Goal: Use online tool/utility

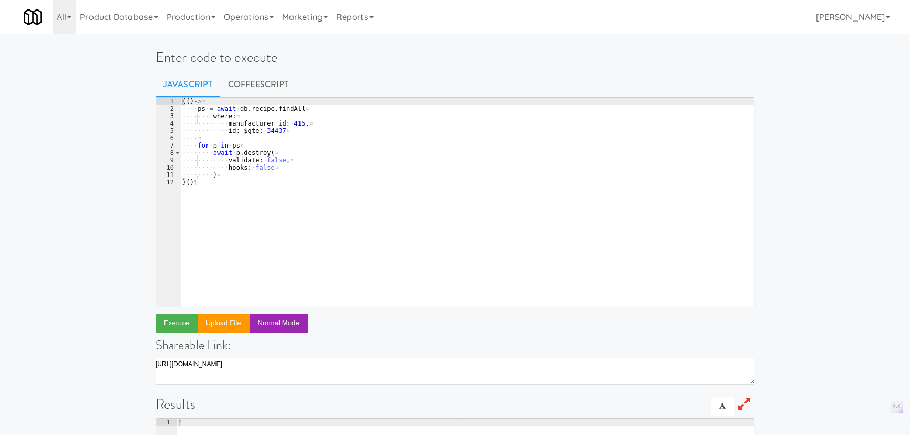
click at [191, 194] on div "(( ) -> ¤ ···· ps · = · await · db . recipe . findAll ¤ ···· ···· where : ¤ ···…" at bounding box center [466, 210] width 573 height 224
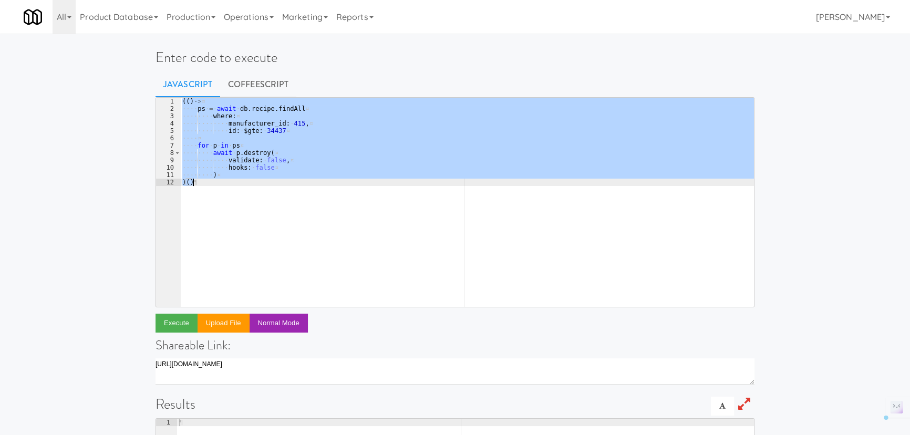
paste textarea
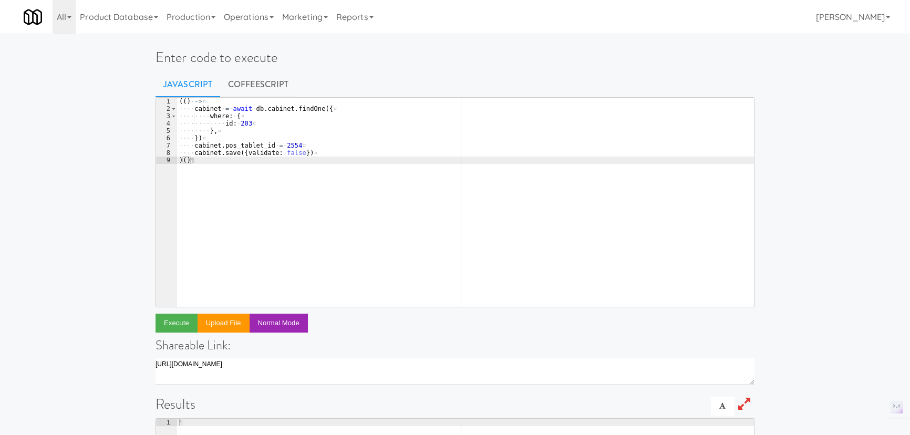
click at [252, 122] on div "(( ) · -> ¤ ···· cabinet · = · await · db . cabinet . findOne ({ ¤ ···· ···· wh…" at bounding box center [465, 210] width 577 height 224
click at [284, 147] on div "(( ) · -> ¤ ···· cabinet · = · await · db . cabinet . findOne ({ ¤ ···· ···· wh…" at bounding box center [465, 210] width 577 height 224
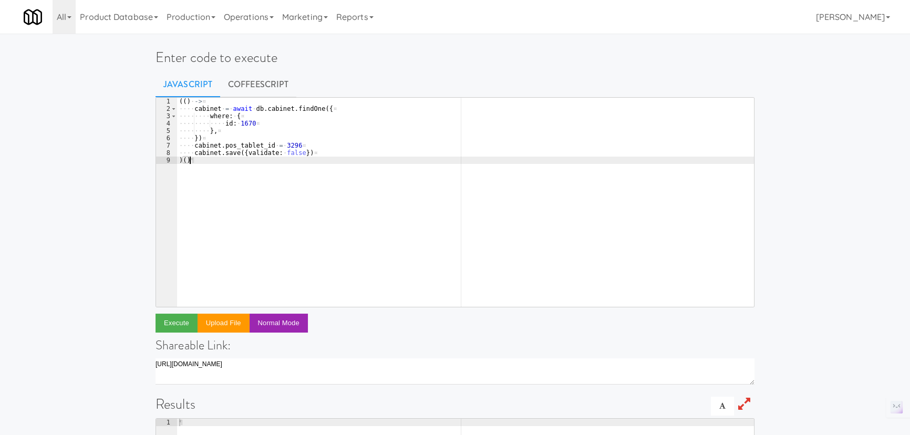
click at [329, 176] on div "(( ) · -> ¤ ···· cabinet · = · await · db . cabinet . findOne ({ ¤ ···· ···· wh…" at bounding box center [465, 210] width 577 height 224
click at [320, 149] on div "(( ) · -> ¤ ···· cabinet · = · await · db . cabinet . findOne ({ ¤ ···· ···· wh…" at bounding box center [465, 210] width 577 height 224
click at [277, 158] on div "(( ) · -> ¤ ···· cabinet · = · await · db . cabinet . findOne ({ ¤ ···· ···· wh…" at bounding box center [465, 210] width 577 height 224
click at [311, 141] on div "(( ) · -> ¤ ···· cabinet · = · await · db . cabinet . findOne ({ ¤ ···· ···· wh…" at bounding box center [465, 210] width 577 height 224
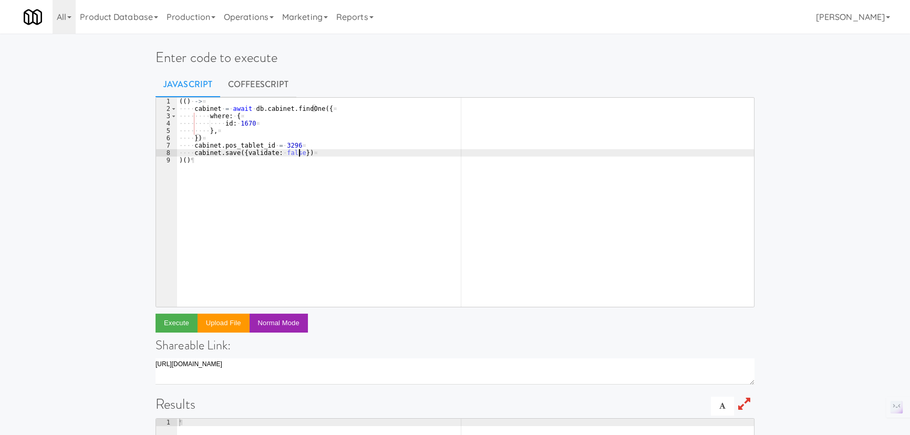
click at [300, 150] on div "(( ) · -> ¤ ···· cabinet · = · await · db . cabinet . findOne ({ ¤ ···· ···· wh…" at bounding box center [465, 210] width 577 height 224
click at [275, 163] on div "(( ) · -> ¤ ···· cabinet · = · await · db . cabinet . findOne ({ ¤ ···· ···· wh…" at bounding box center [465, 210] width 577 height 224
click at [277, 165] on div "(( ) · -> ¤ ···· cabinet · = · await · db . cabinet . findOne ({ ¤ ···· ···· wh…" at bounding box center [465, 210] width 577 height 224
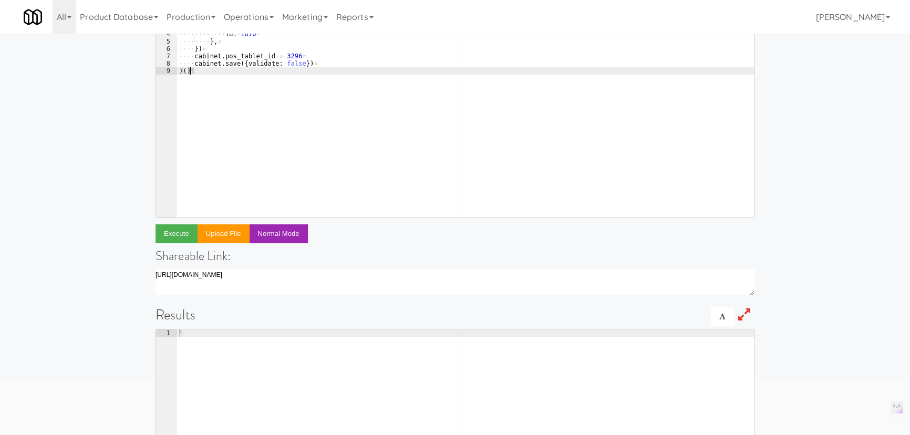
scroll to position [90, 0]
click at [294, 65] on div "(( ) · -> ¤ ···· cabinet · = · await · db . cabinet . findOne ({ ¤ ···· ···· wh…" at bounding box center [465, 119] width 577 height 224
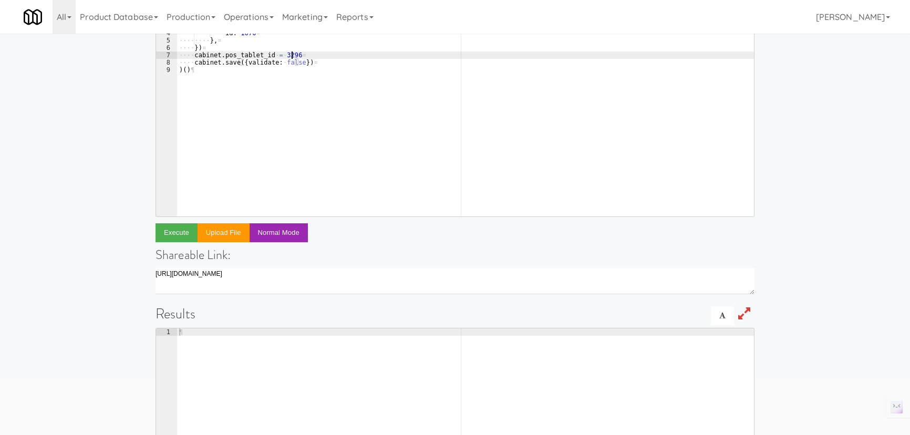
click at [300, 54] on div "(( ) · -> ¤ ···· cabinet · = · await · db . cabinet . findOne ({ ¤ ···· ···· wh…" at bounding box center [465, 119] width 577 height 224
drag, startPoint x: 300, startPoint y: 54, endPoint x: 170, endPoint y: 52, distance: 130.8
click at [170, 52] on pre "cabinet.pos_tablet_id = 3296 1 2 3 4 5 6 7 8 9 (( ) · -> ¤ ···· cabinet · = · a…" at bounding box center [454, 112] width 599 height 210
click at [324, 50] on div "(( ) · -> ¤ ···· cabinet · = · await · db . cabinet . findOne ({ ¤ ···· ···· wh…" at bounding box center [465, 119] width 577 height 224
click at [326, 57] on div "(( ) · -> ¤ ···· cabinet · = · await · db . cabinet . findOne ({ ¤ ···· ···· wh…" at bounding box center [465, 119] width 577 height 224
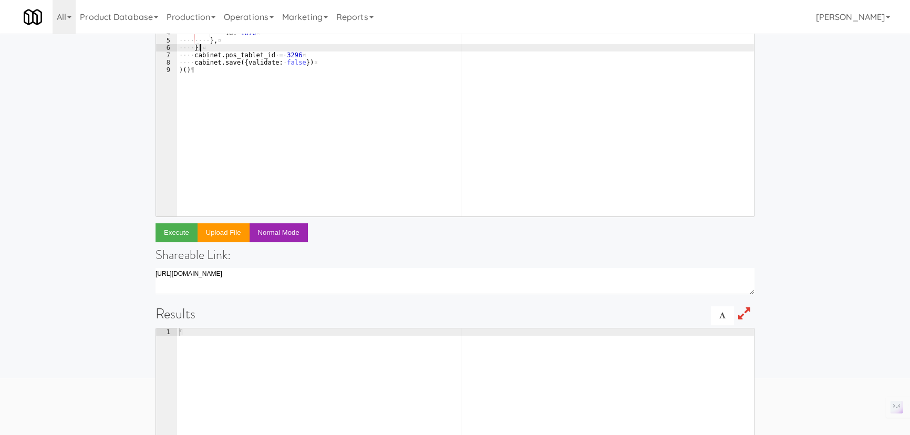
type textarea "cabinet.pos_tablet_id = 3296"
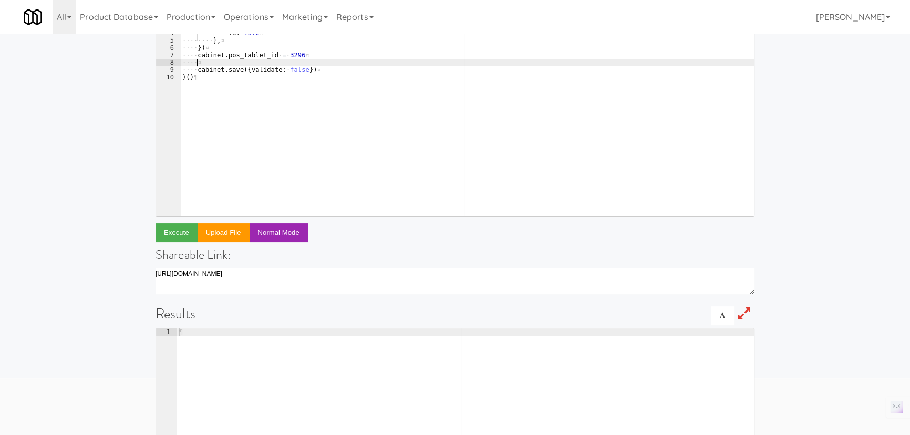
scroll to position [0, 1]
paste textarea "cabinet.pos_tablet_id = 3296"
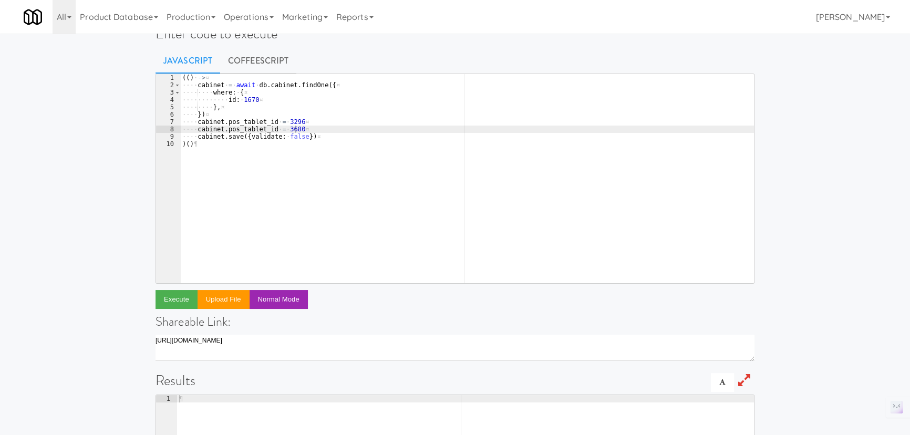
scroll to position [0, 0]
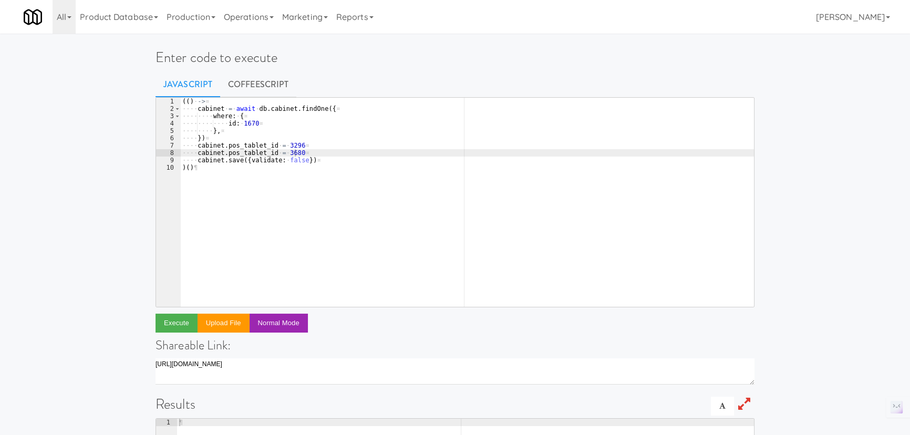
drag, startPoint x: 196, startPoint y: 154, endPoint x: 226, endPoint y: 168, distance: 32.9
click at [196, 154] on div "(( ) · -> ¤ ···· cabinet · = · await · db . cabinet . findOne ({ ¤ ···· ···· wh…" at bounding box center [466, 210] width 573 height 224
type textarea "#cabinet.pos_tablet_id = 3680"
click at [245, 81] on link "CoffeeScript" at bounding box center [258, 84] width 76 height 26
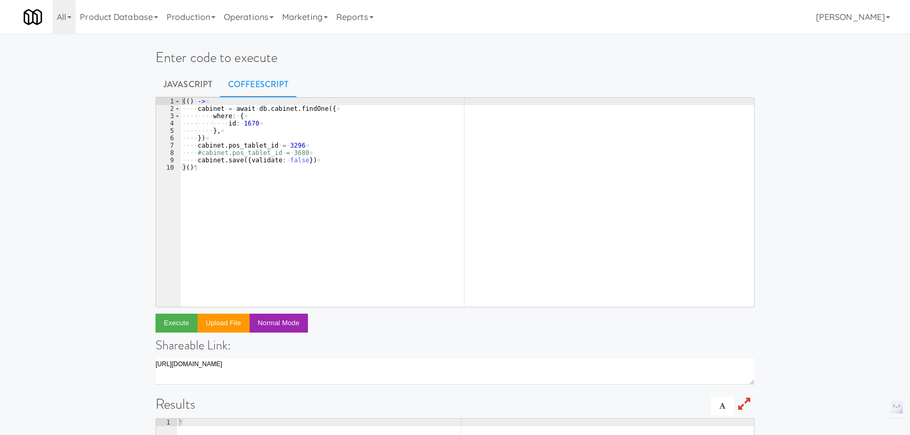
click at [238, 173] on div "( ( ) · -> ¤ ···· cabinet · = · await · db . cabinet . findOne ( { ¤ ···· ···· …" at bounding box center [466, 210] width 573 height 224
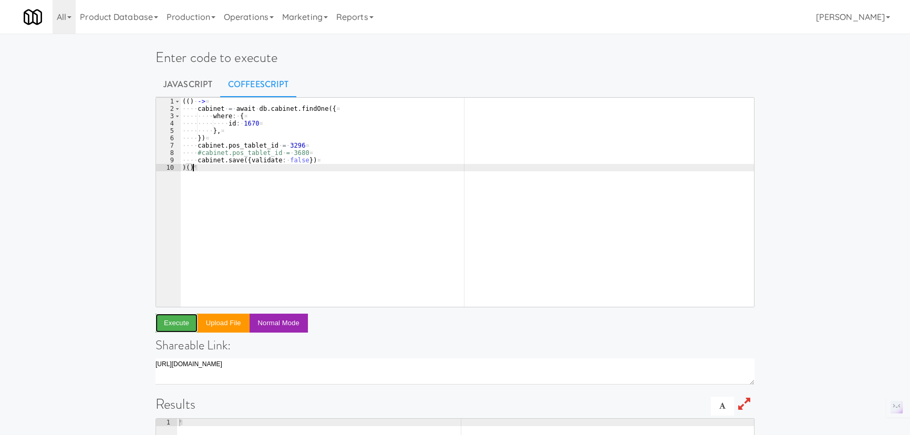
click at [172, 323] on button "Execute" at bounding box center [176, 323] width 42 height 19
click at [236, 177] on div "( ( ) · -> ¤ ···· cabinet · = · await · db . cabinet . findOne ( { ¤ ···· ···· …" at bounding box center [466, 210] width 573 height 224
click at [226, 172] on div "( ( ) · -> ¤ ···· cabinet · = · await · db . cabinet . findOne ( { ¤ ···· ···· …" at bounding box center [466, 210] width 573 height 224
click at [177, 323] on button "Execute" at bounding box center [176, 323] width 42 height 19
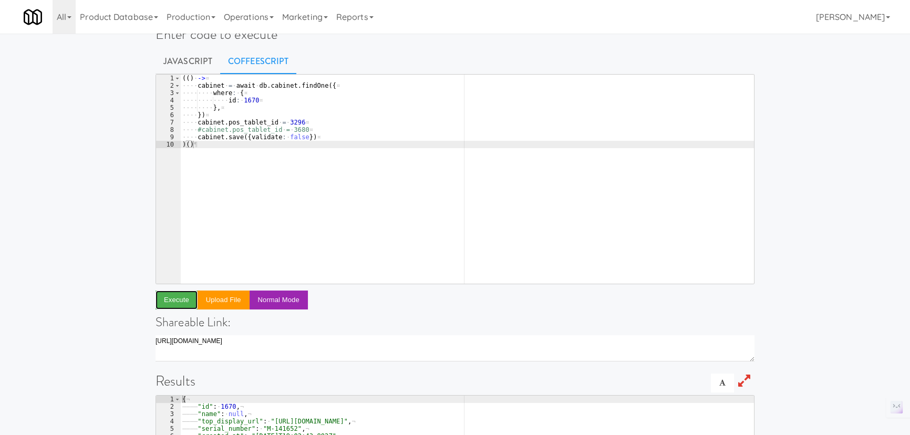
scroll to position [0, 0]
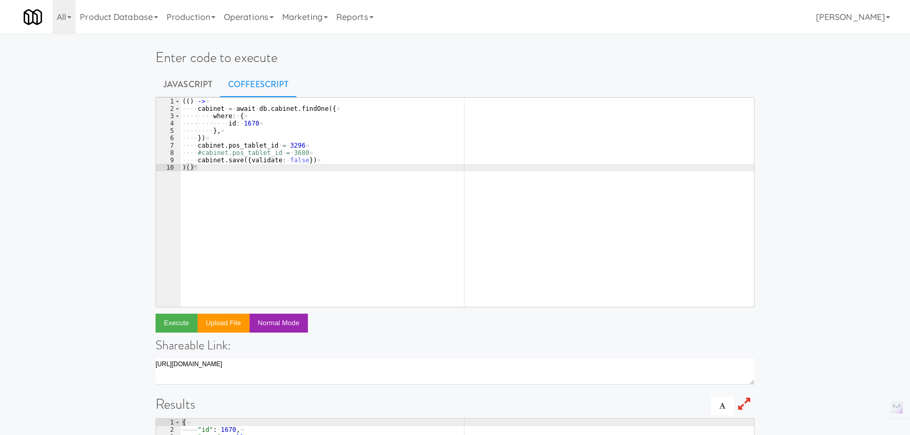
click at [279, 149] on div "( ( ) · -> ¤ ···· cabinet · = · await · db . cabinet . findOne ( { ¤ ···· ···· …" at bounding box center [466, 210] width 573 height 224
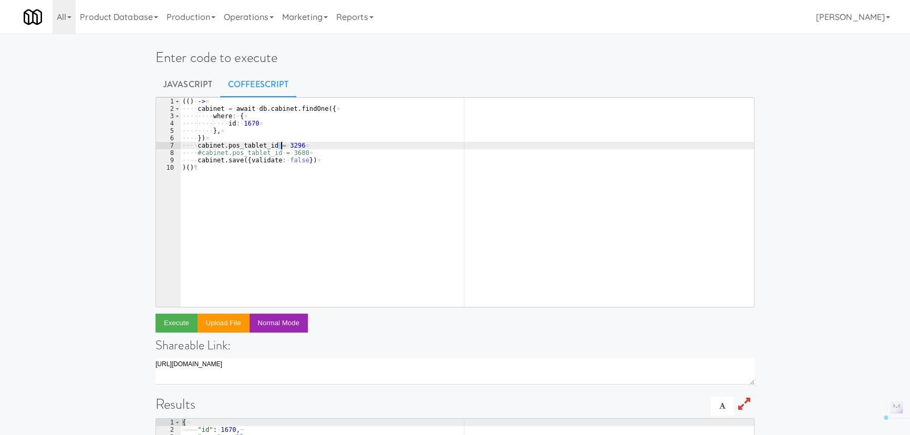
click at [336, 176] on div "( ( ) · -> ¤ ···· cabinet · = · await · db . cabinet . findOne ( { ¤ ···· ···· …" at bounding box center [466, 210] width 573 height 224
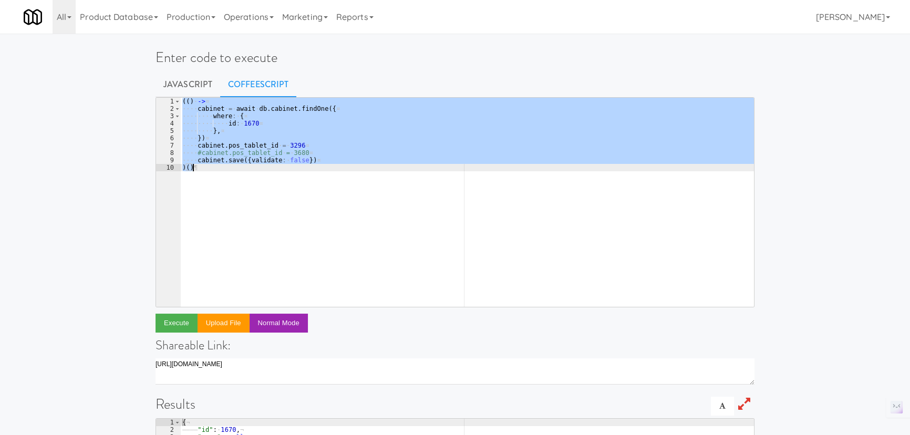
click at [266, 126] on div "( ( ) · -> ¤ ···· cabinet · = · await · db . cabinet . findOne ( { ¤ ···· ···· …" at bounding box center [466, 202] width 573 height 209
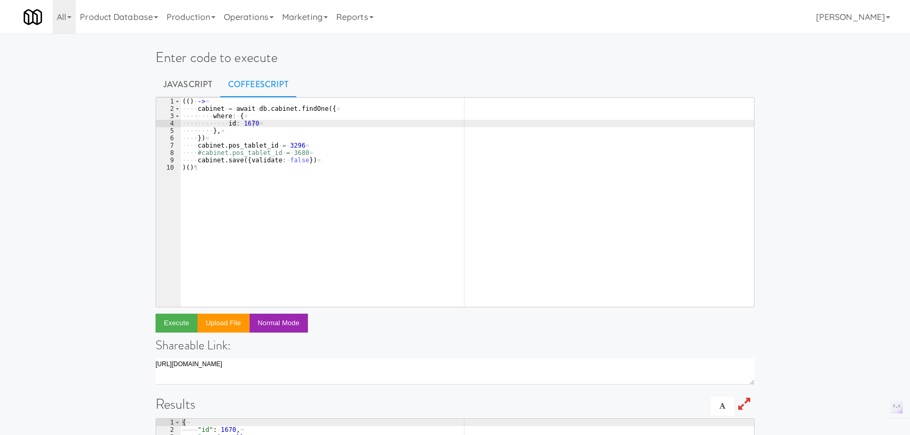
click at [239, 124] on div "( ( ) · -> ¤ ···· cabinet · = · await · db . cabinet . findOne ( { ¤ ···· ···· …" at bounding box center [466, 210] width 573 height 224
click at [243, 124] on div "( ( ) · -> ¤ ···· cabinet · = · await · db . cabinet . findOne ( { ¤ ···· ···· …" at bounding box center [466, 210] width 573 height 224
click at [290, 145] on div "( ( ) · -> ¤ ···· cabinet · = · await · db . cabinet . findOne ( { ¤ ···· ···· …" at bounding box center [466, 210] width 573 height 224
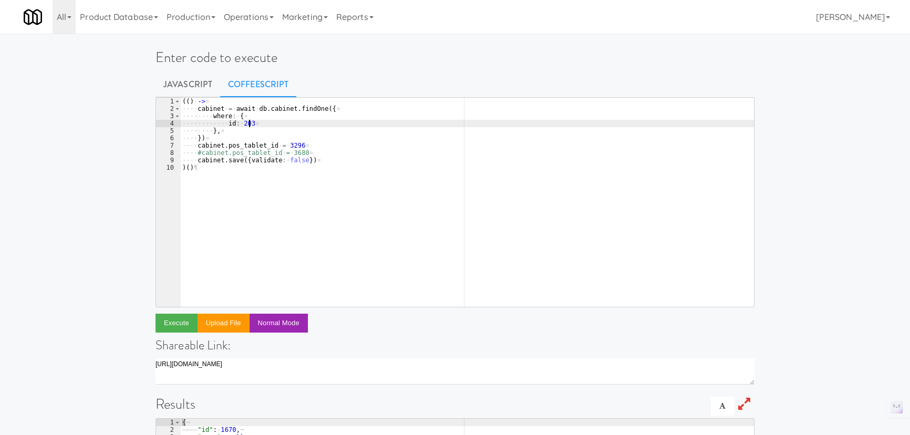
click at [290, 145] on div "( ( ) · -> ¤ ···· cabinet · = · await · db . cabinet . findOne ( { ¤ ···· ···· …" at bounding box center [466, 210] width 573 height 224
click at [319, 167] on div "( ( ) · -> ¤ ···· cabinet · = · await · db . cabinet . findOne ( { ¤ ···· ···· …" at bounding box center [466, 210] width 573 height 224
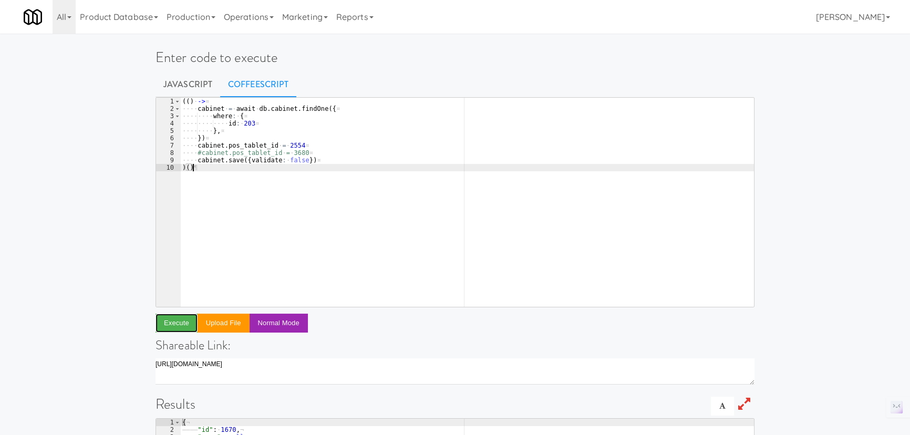
click at [176, 324] on button "Execute" at bounding box center [176, 323] width 42 height 19
click at [243, 121] on div "( ( ) · -> ¤ ···· cabinet · = · await · db . cabinet . findOne ( { ¤ ···· ···· …" at bounding box center [466, 210] width 573 height 224
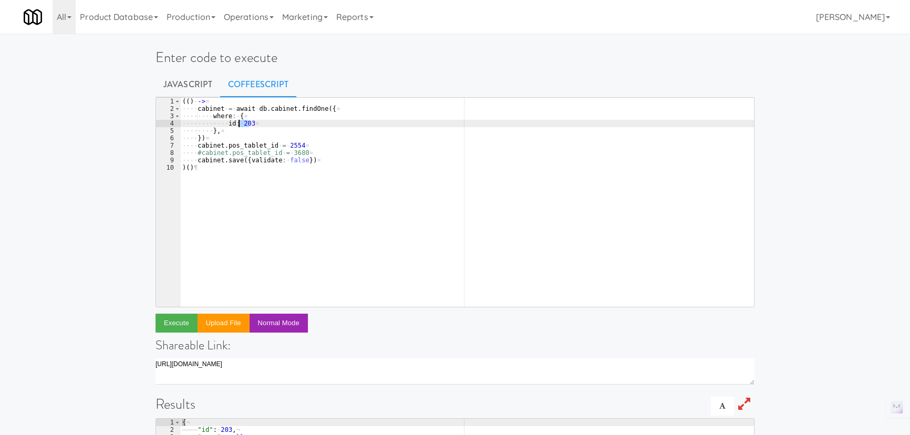
click at [243, 121] on div "( ( ) · -> ¤ ···· cabinet · = · await · db . cabinet . findOne ( { ¤ ···· ···· …" at bounding box center [466, 210] width 573 height 224
click at [287, 143] on div "( ( ) · -> ¤ ···· cabinet · = · await · db . cabinet . findOne ( { ¤ ···· ···· …" at bounding box center [466, 210] width 573 height 224
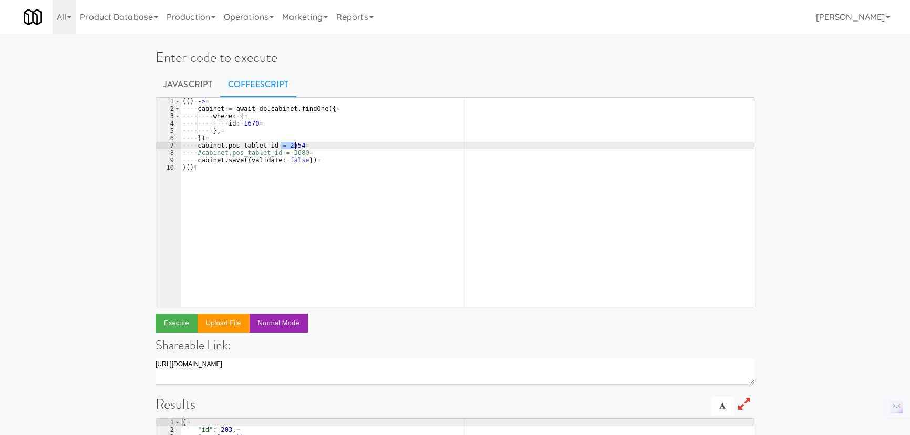
click at [287, 143] on div "( ( ) · -> ¤ ···· cabinet · = · await · db . cabinet . findOne ( { ¤ ···· ···· …" at bounding box center [466, 210] width 573 height 224
type textarea "cabinet.pos_tablet_id = 3296"
